Goal: Information Seeking & Learning: Compare options

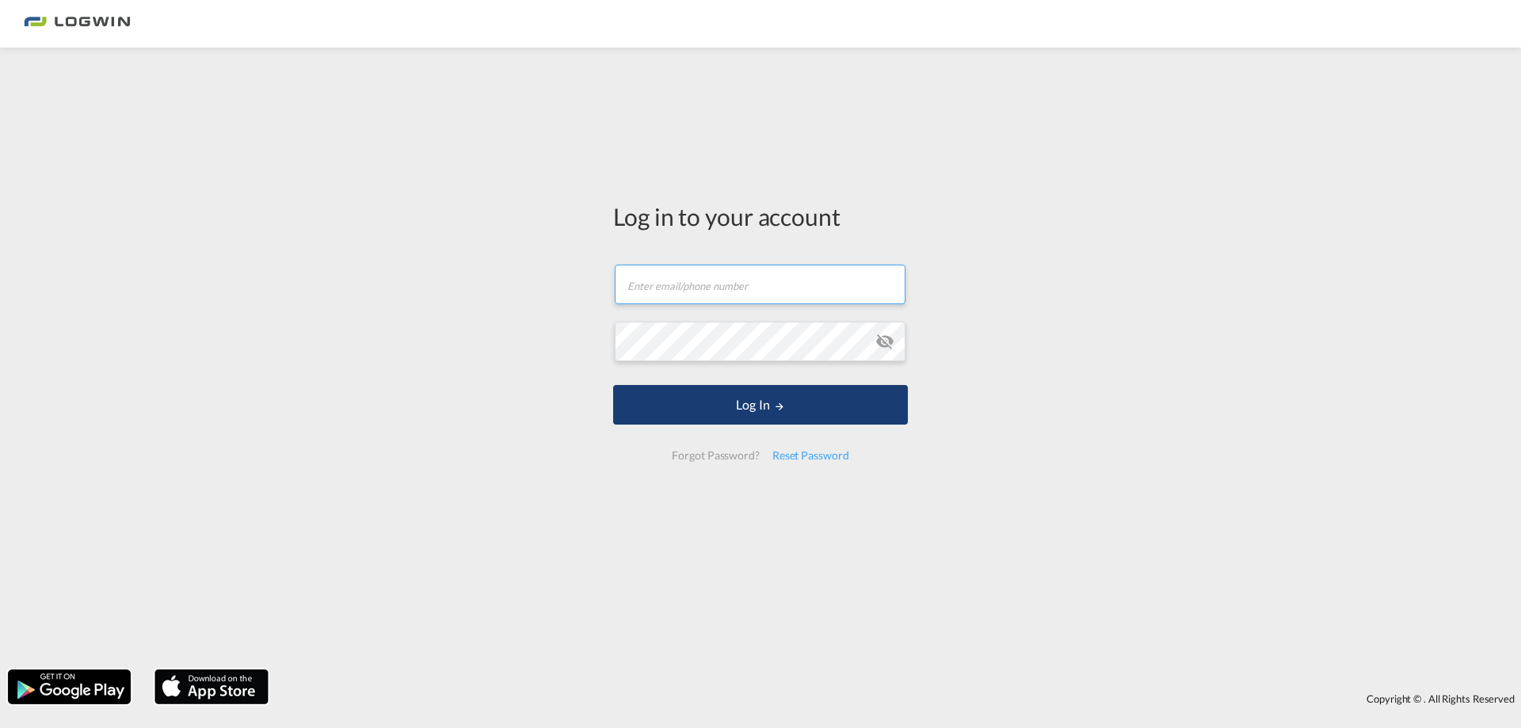
type input "guellue.demir@logwin-logistics.com"
click at [765, 410] on button "Log In" at bounding box center [760, 405] width 295 height 40
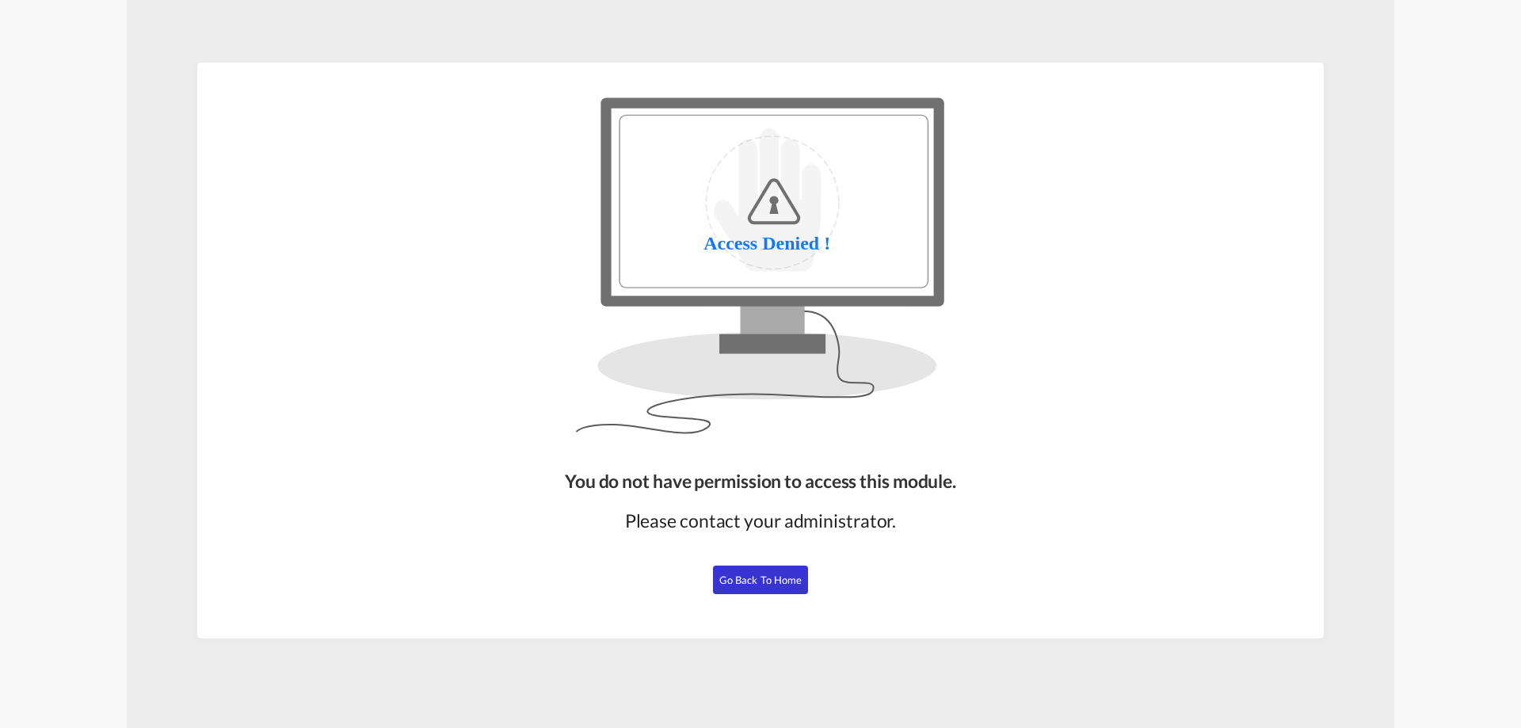
drag, startPoint x: 765, startPoint y: 579, endPoint x: 828, endPoint y: 396, distance: 193.7
click at [764, 579] on span "Go Back to Home" at bounding box center [760, 580] width 83 height 13
